Goal: Information Seeking & Learning: Learn about a topic

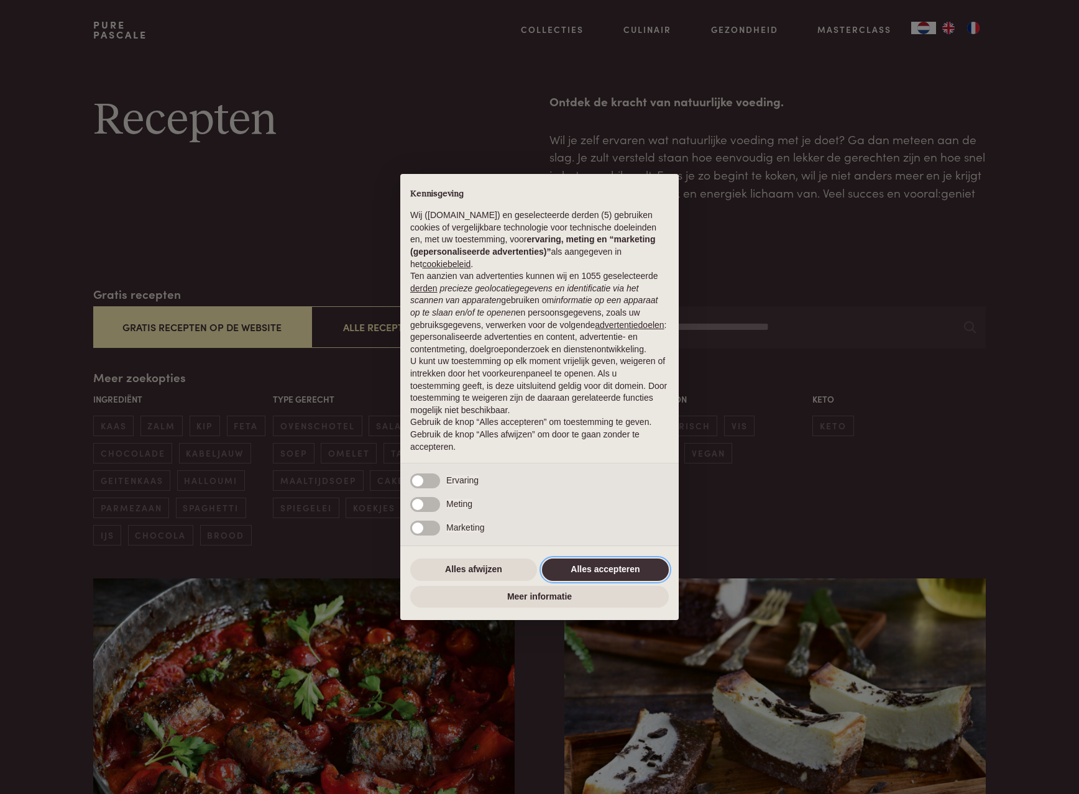
click at [621, 571] on button "Alles accepteren" at bounding box center [605, 570] width 127 height 22
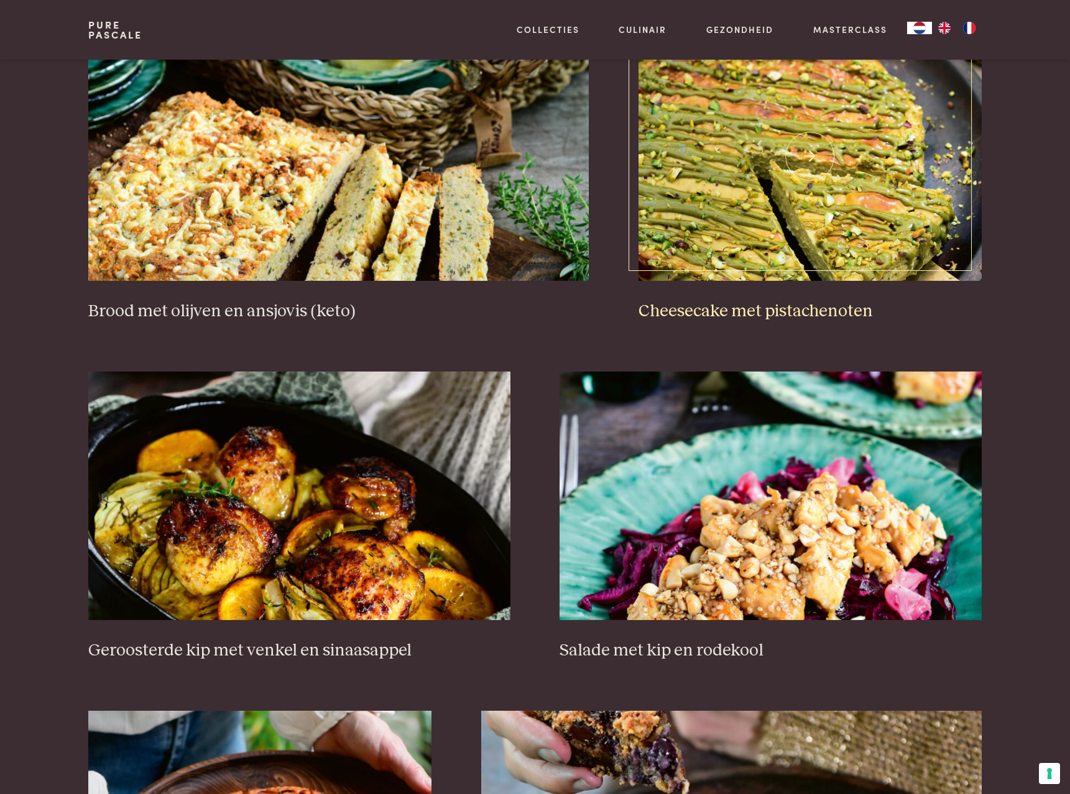
scroll to position [1247, 0]
click at [837, 227] on img at bounding box center [809, 156] width 343 height 249
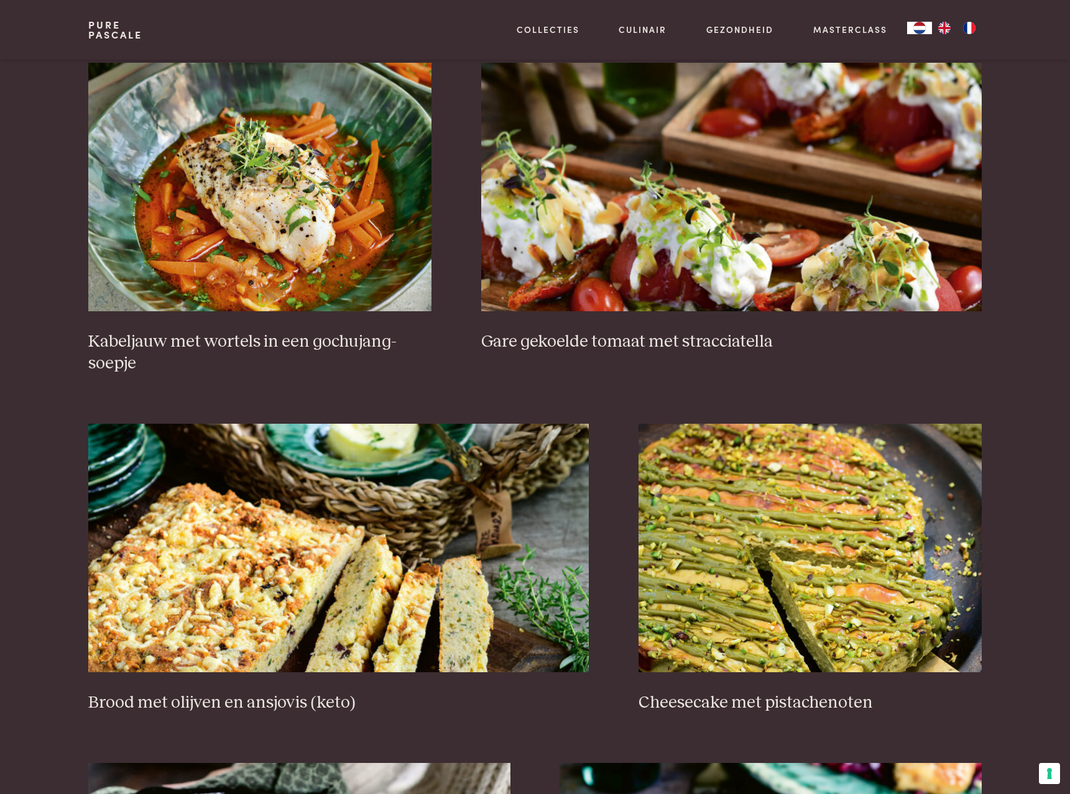
scroll to position [227, 0]
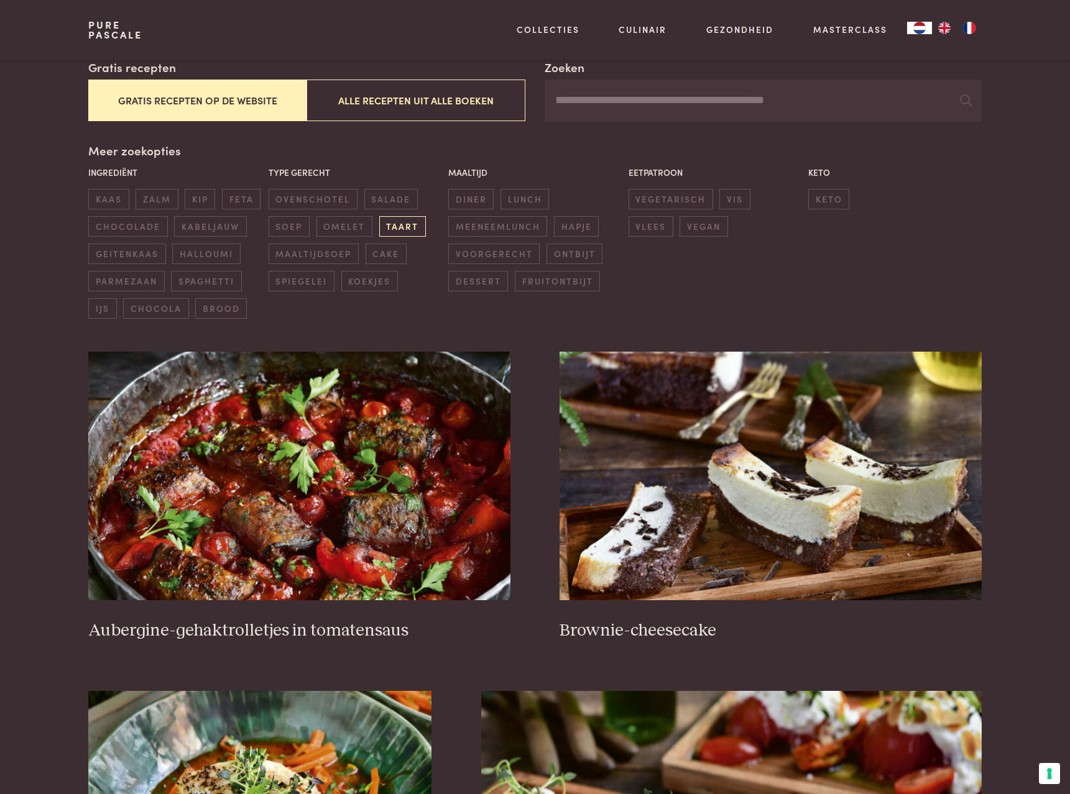
click at [403, 223] on span "taart" at bounding box center [402, 226] width 47 height 21
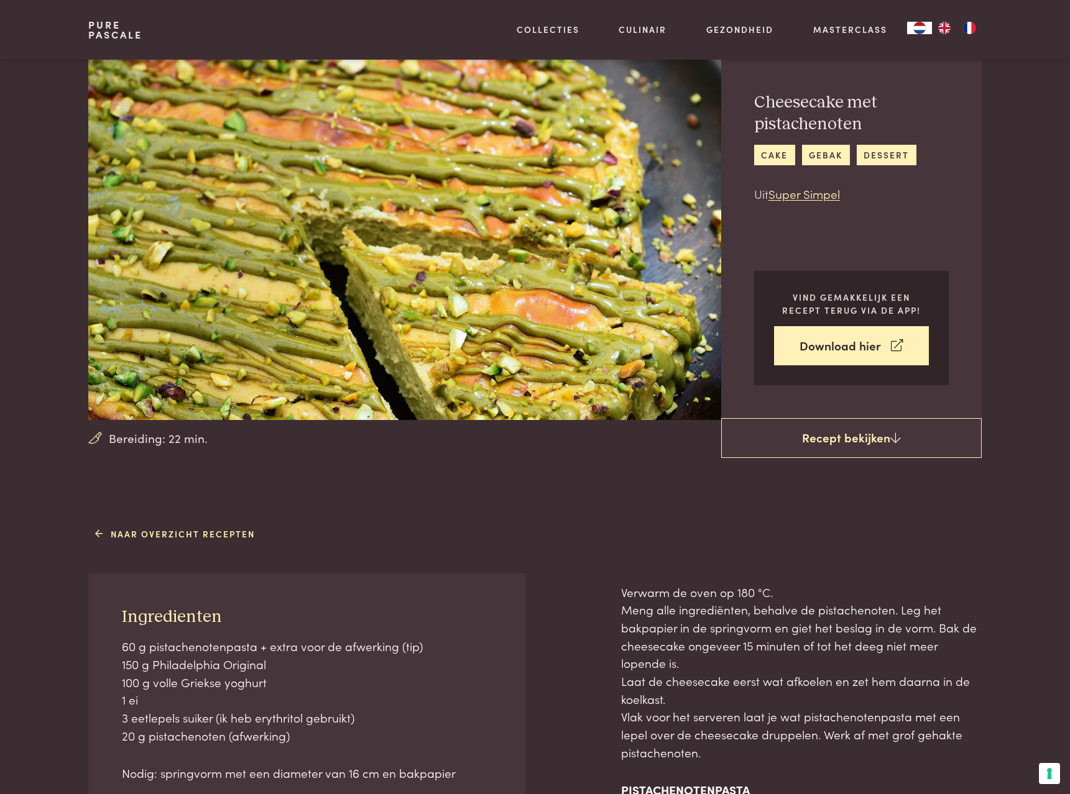
scroll to position [46, 0]
